Goal: Information Seeking & Learning: Learn about a topic

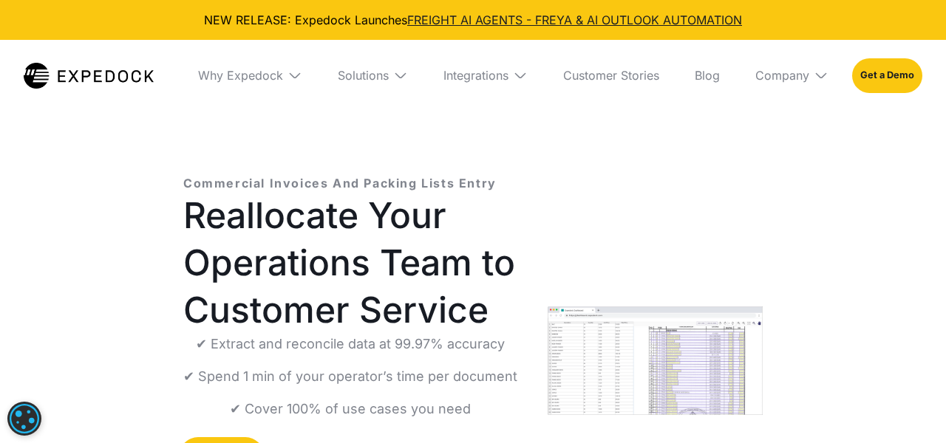
select select
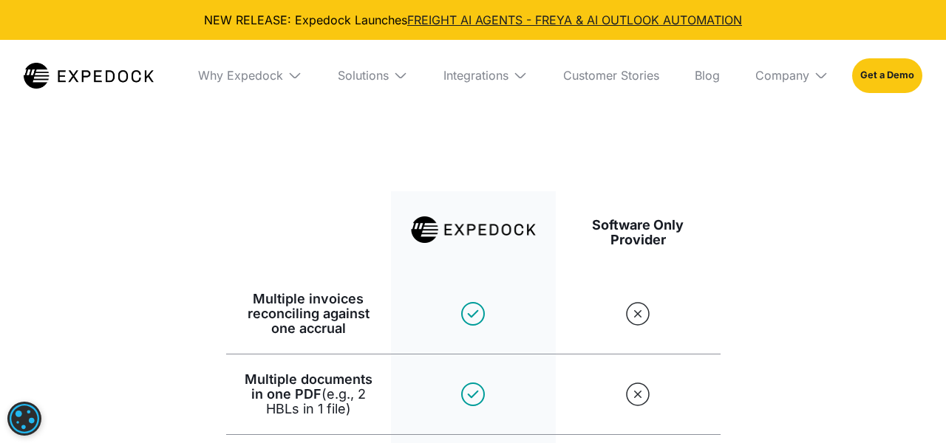
scroll to position [2375, 0]
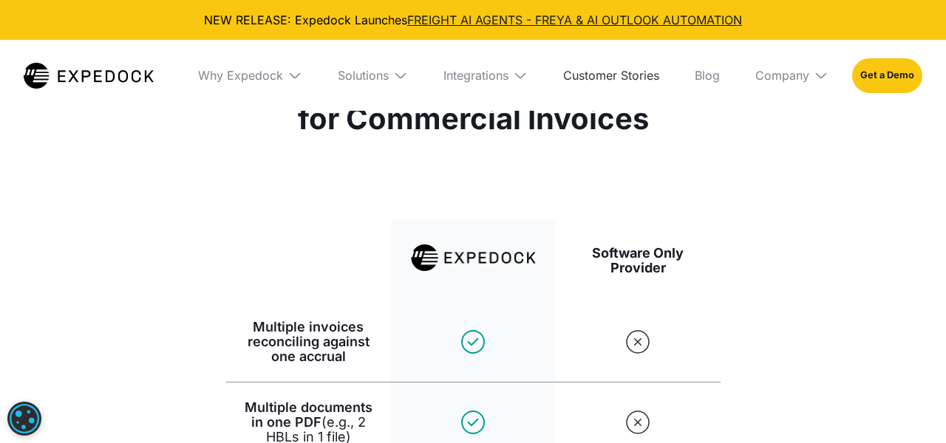
click at [619, 78] on link "Customer Stories" at bounding box center [611, 75] width 120 height 71
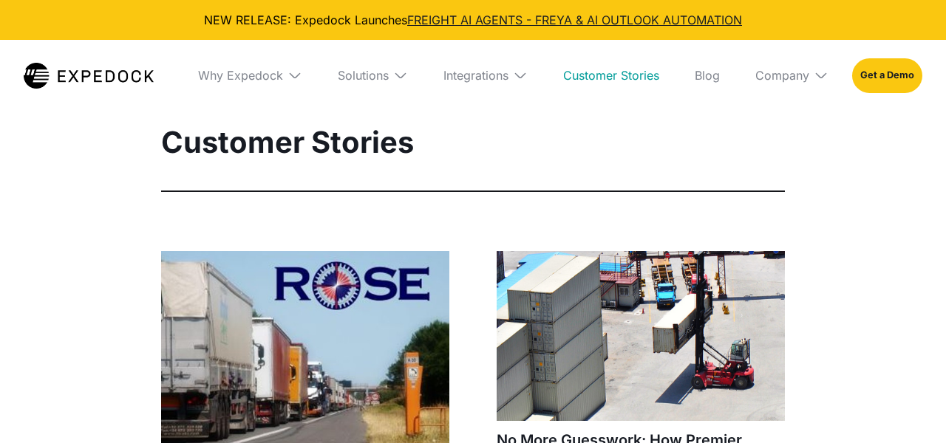
select select
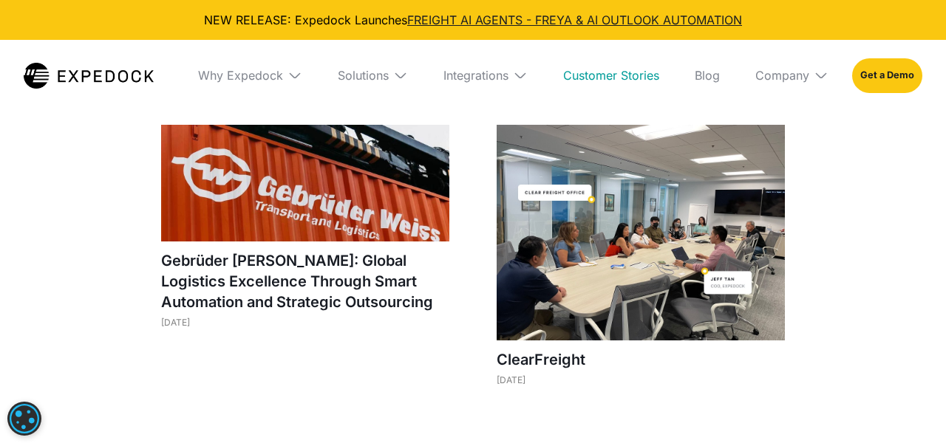
scroll to position [814, 0]
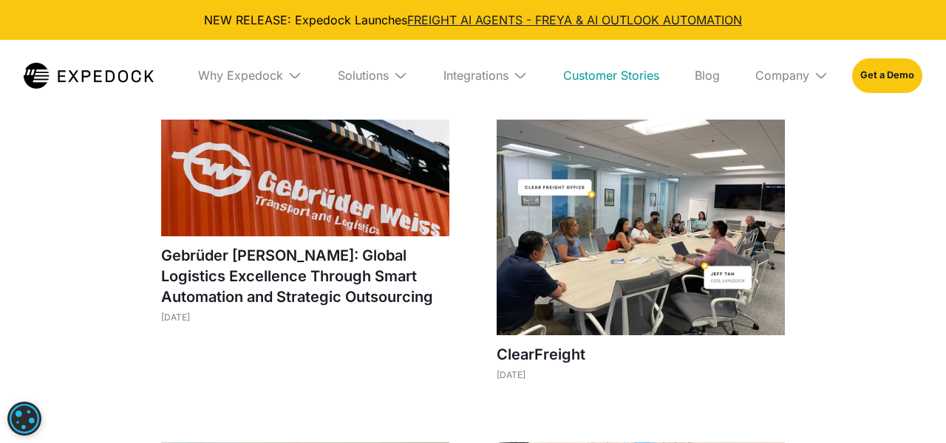
click at [120, 214] on div "Rose Containerline’s Playbook for Scaling Operations Without Adding Headcount J…" at bounding box center [473, 356] width 946 height 1838
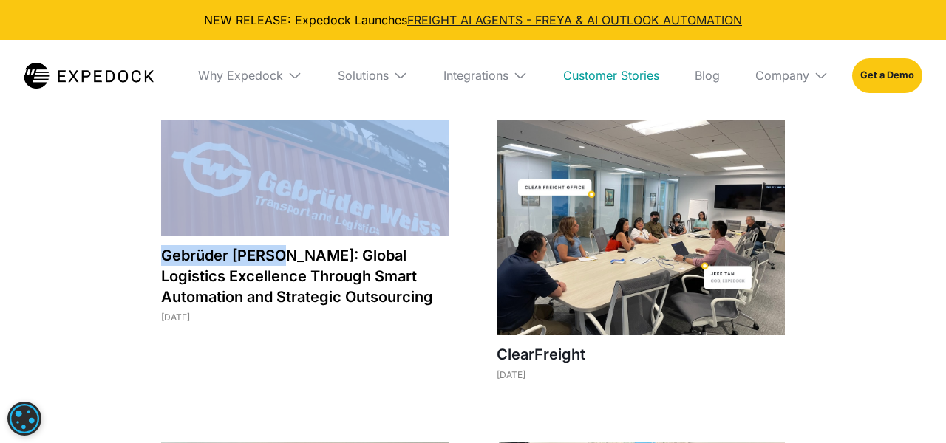
drag, startPoint x: 153, startPoint y: 250, endPoint x: 279, endPoint y: 259, distance: 126.7
click at [279, 259] on div "Rose Containerline’s Playbook for Scaling Operations Without Adding Headcount J…" at bounding box center [473, 356] width 695 height 1838
copy div "Gebrüder Weiss:"
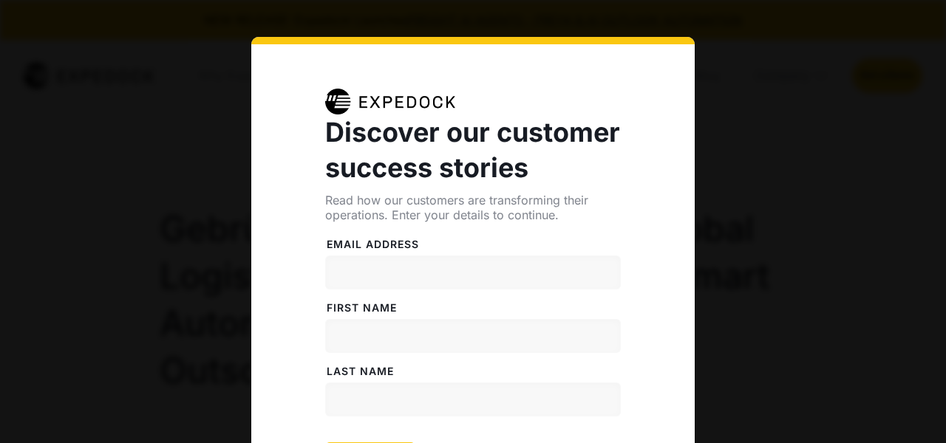
select select
